Goal: Information Seeking & Learning: Learn about a topic

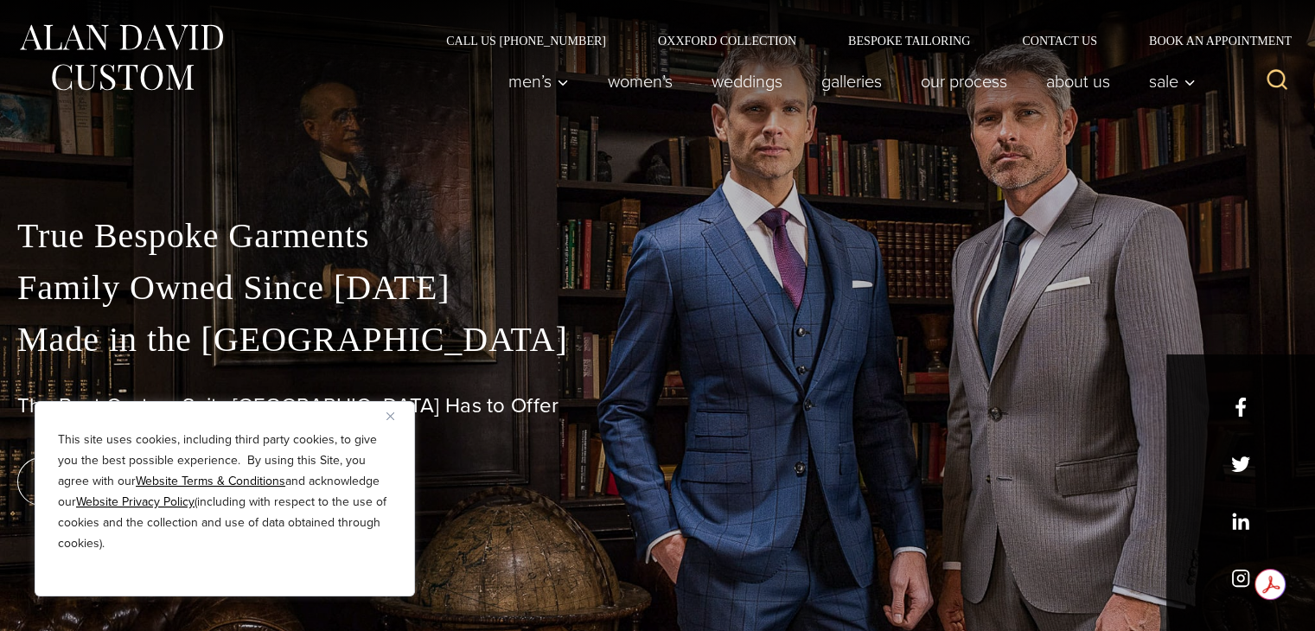
click at [386, 418] on img "Close" at bounding box center [390, 416] width 8 height 8
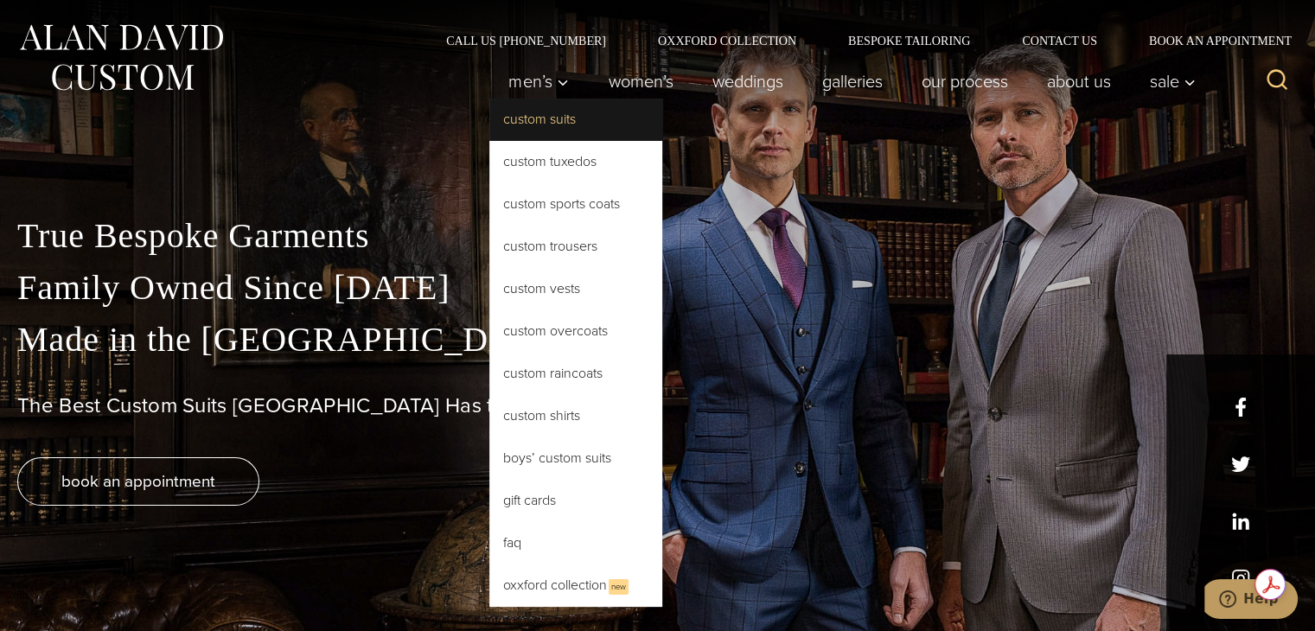
click at [547, 118] on link "Custom Suits" at bounding box center [575, 119] width 173 height 41
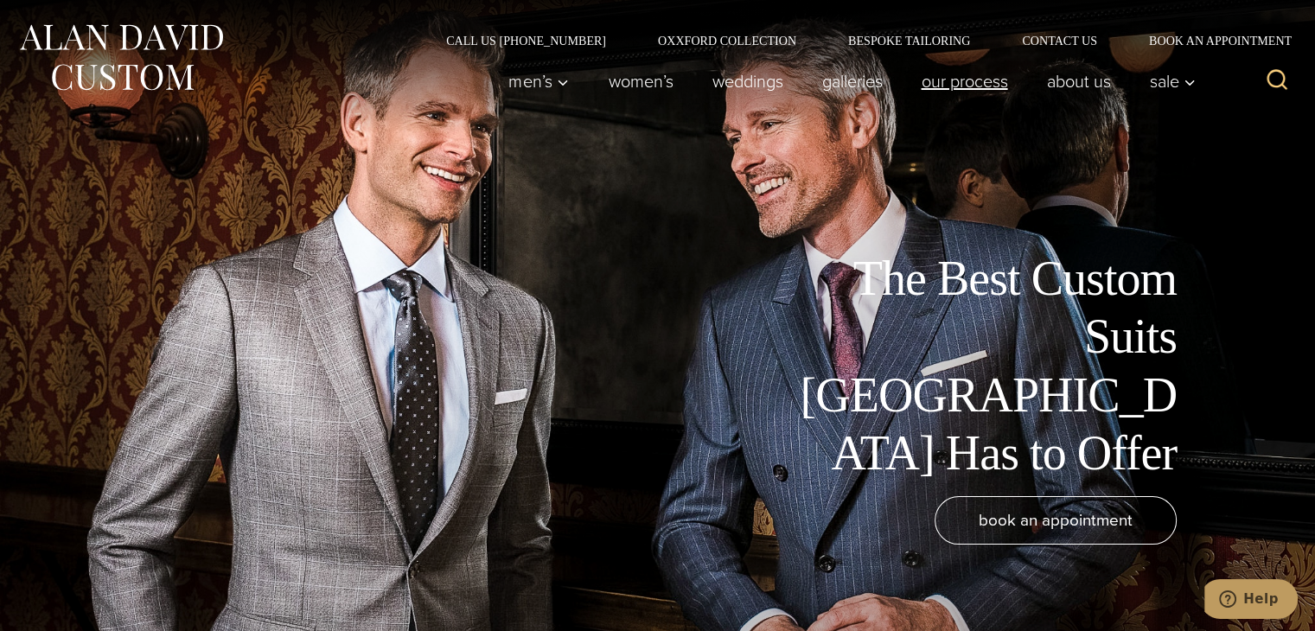
click at [946, 80] on link "Our Process" at bounding box center [964, 81] width 125 height 35
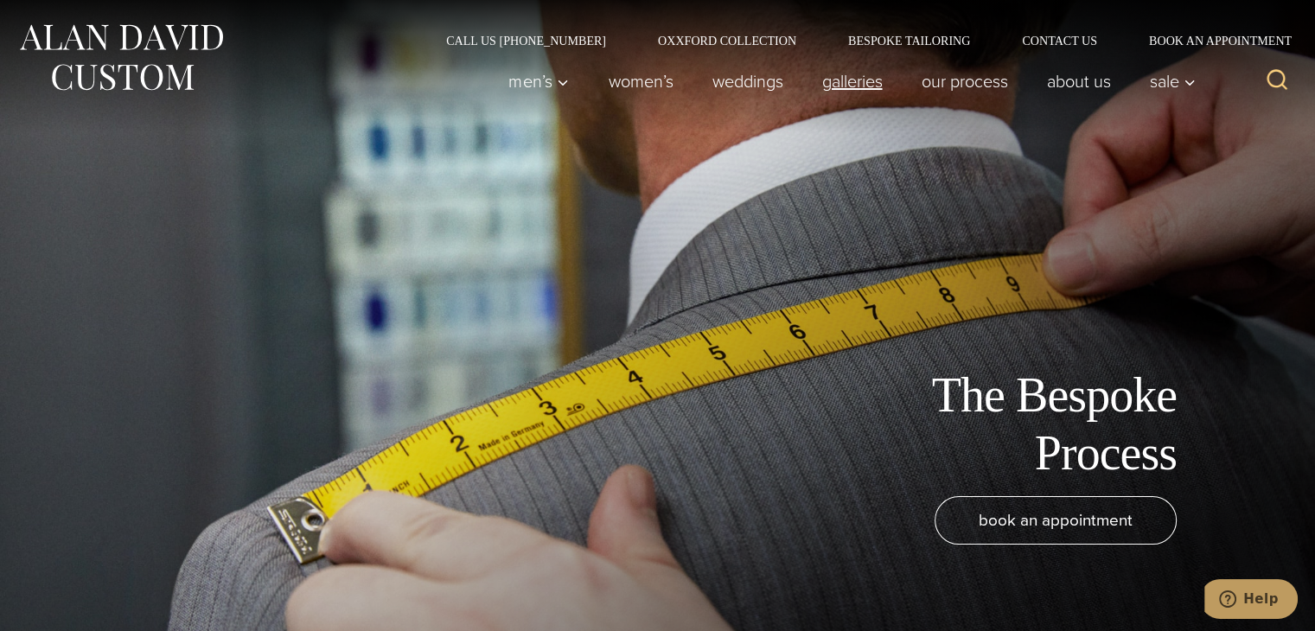
click at [829, 77] on link "Galleries" at bounding box center [851, 81] width 99 height 35
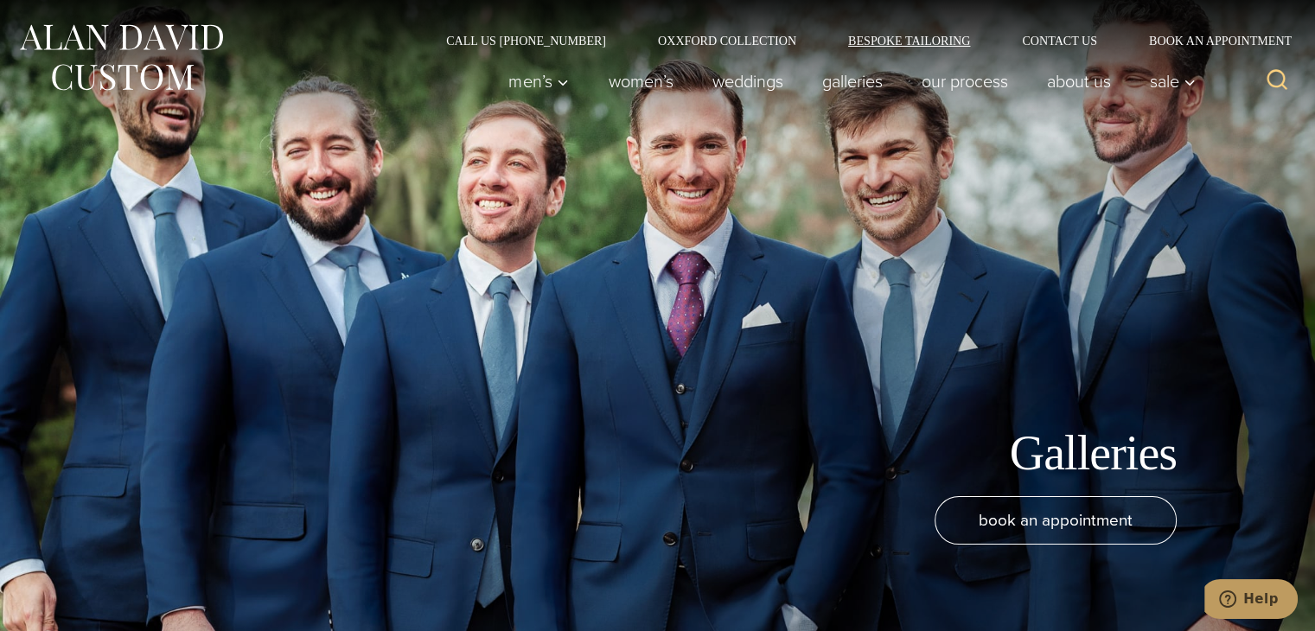
click at [884, 35] on link "Bespoke Tailoring" at bounding box center [909, 41] width 174 height 12
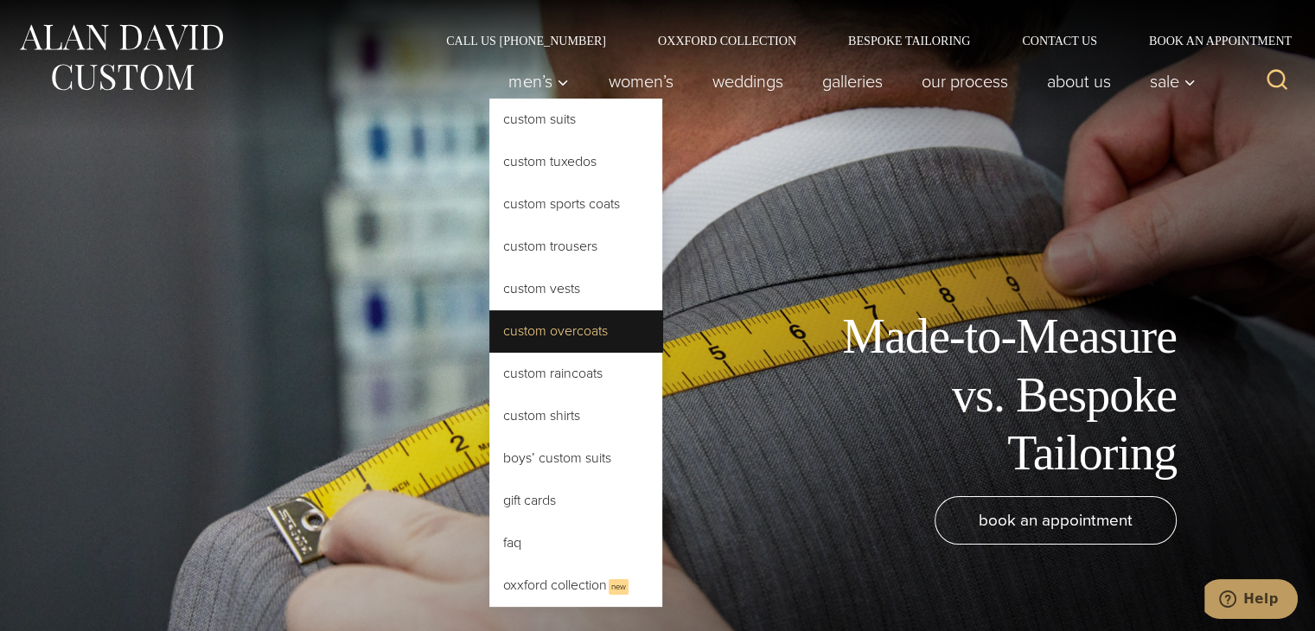
click at [571, 321] on link "Custom Overcoats" at bounding box center [575, 330] width 173 height 41
